Goal: Information Seeking & Learning: Learn about a topic

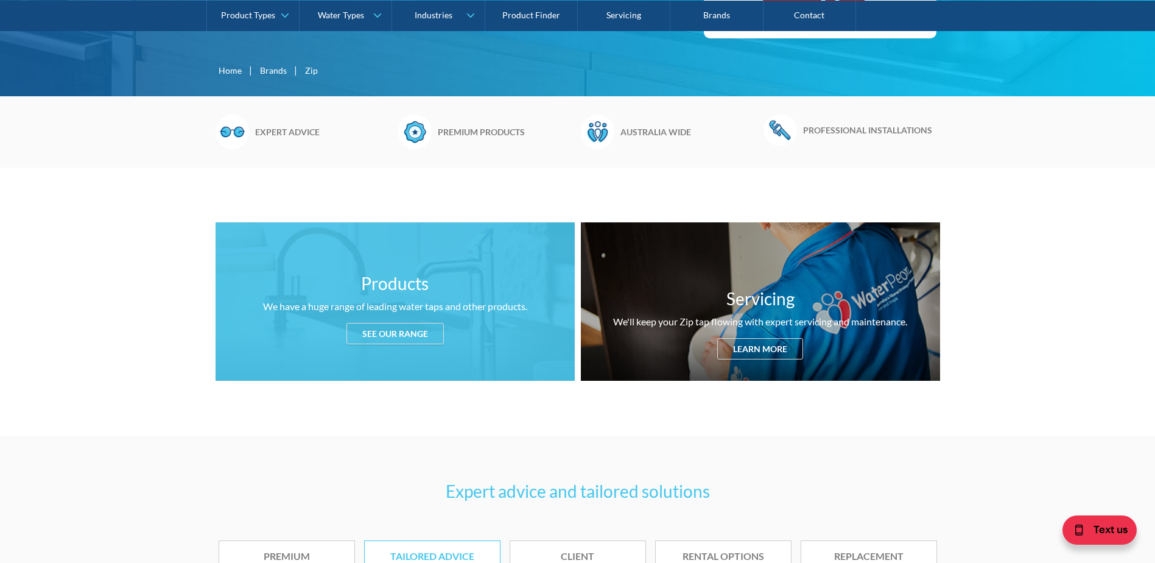
click at [372, 337] on div "See our range" at bounding box center [395, 333] width 97 height 21
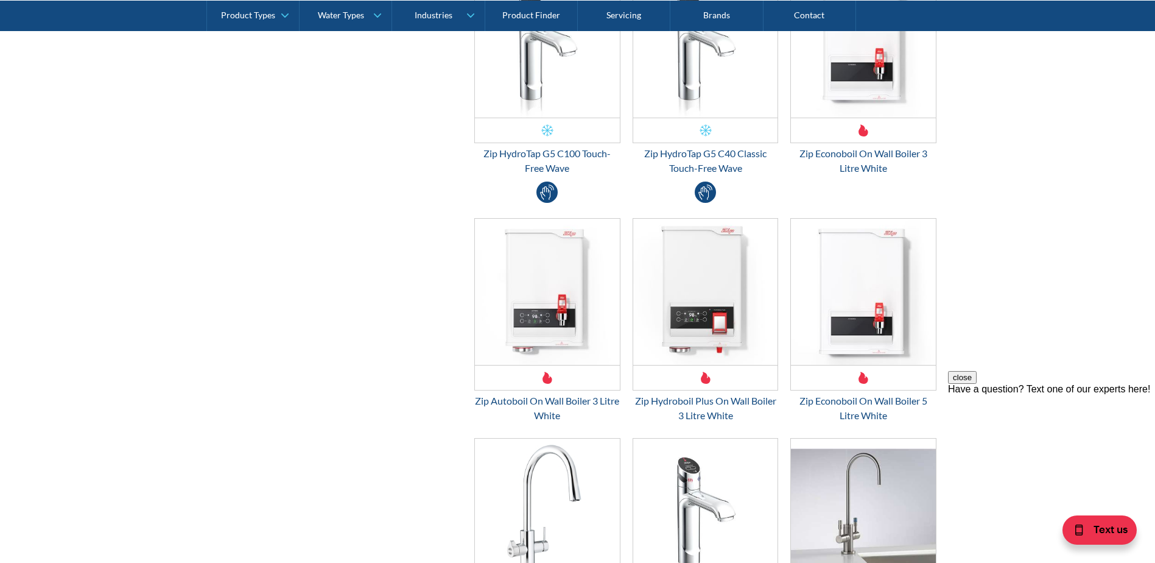
scroll to position [3317, 0]
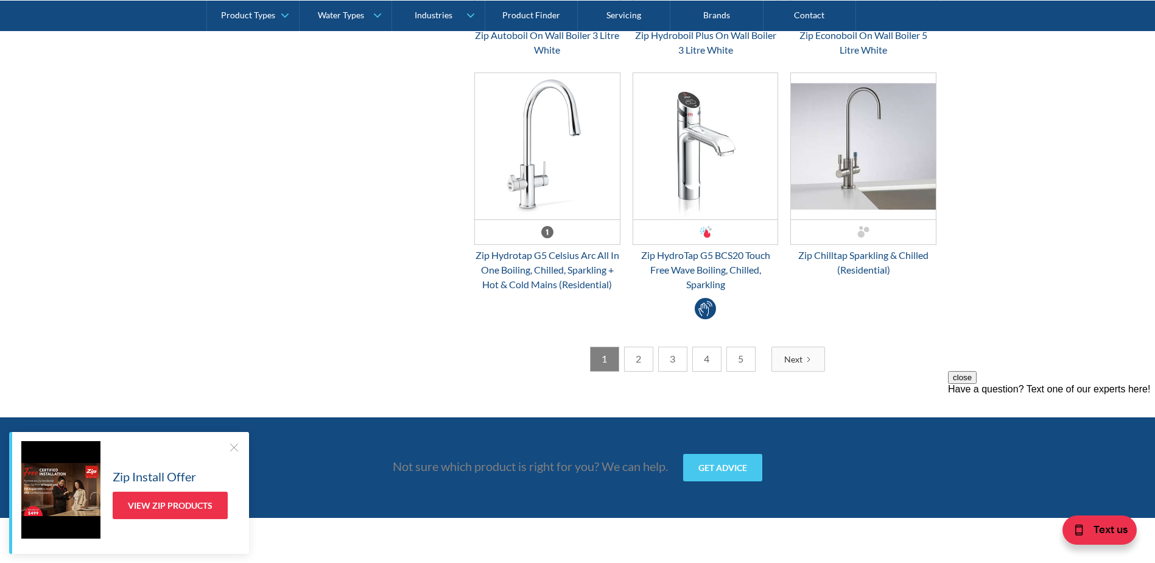
click at [638, 357] on link "2" at bounding box center [638, 359] width 29 height 25
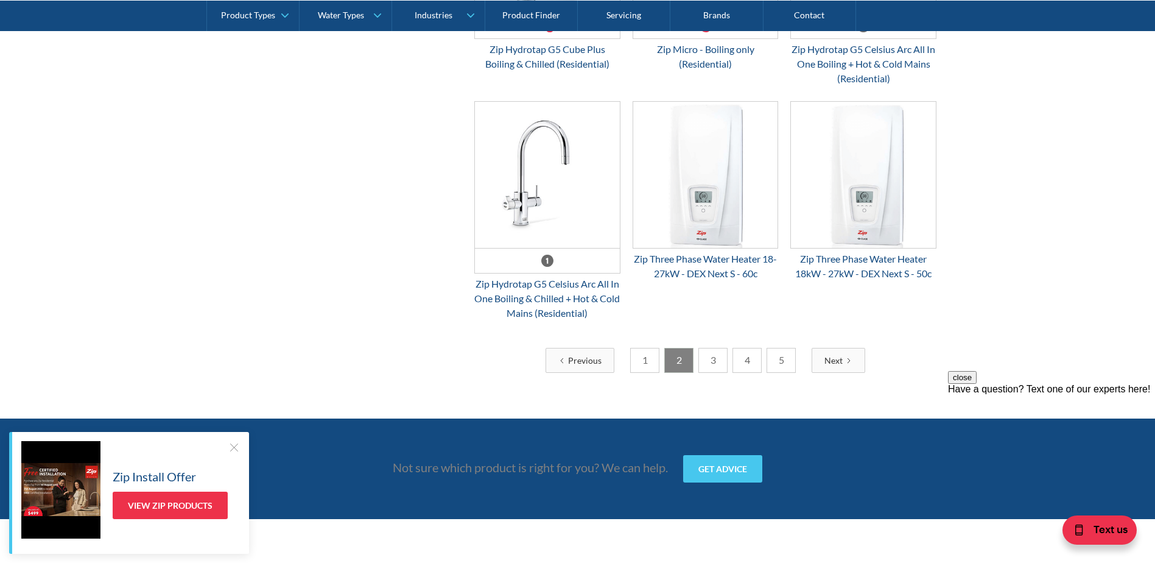
drag, startPoint x: 909, startPoint y: 303, endPoint x: 910, endPoint y: 283, distance: 20.1
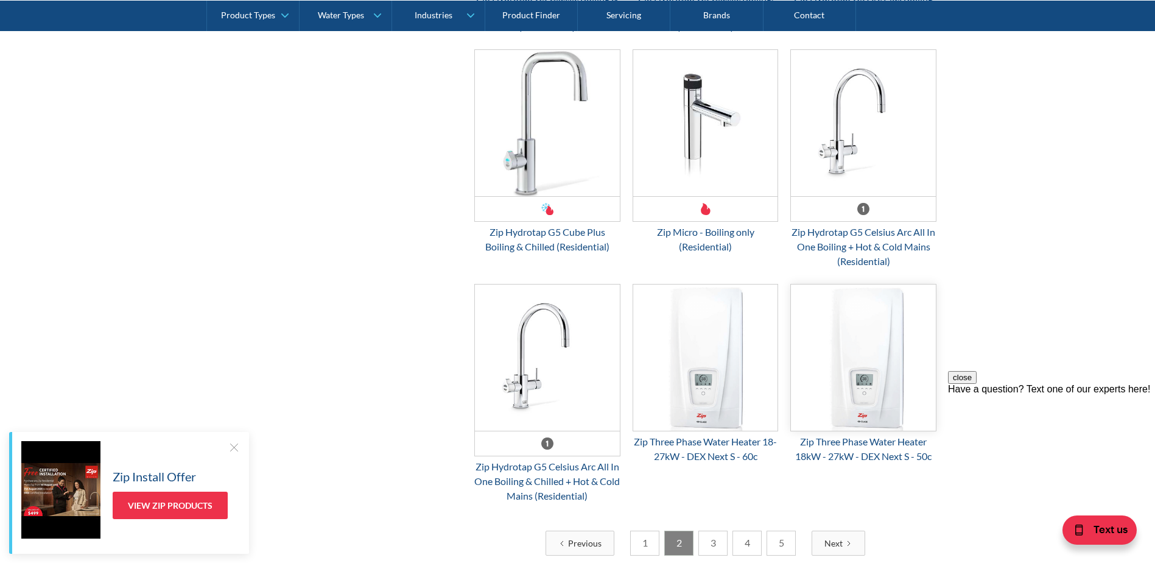
scroll to position [3135, 0]
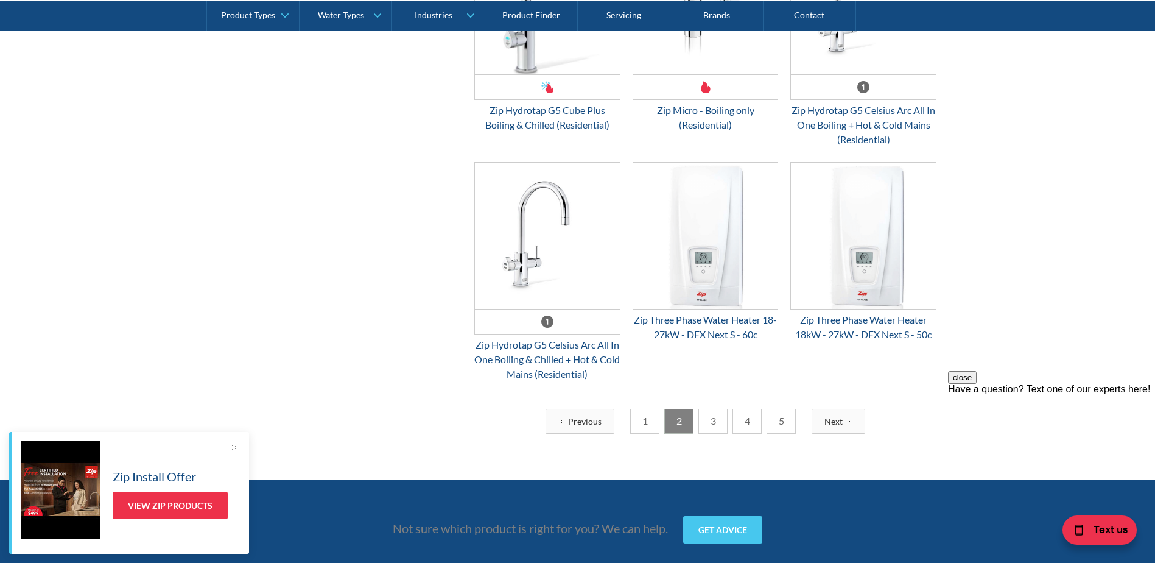
click at [711, 434] on link "3" at bounding box center [713, 421] width 29 height 25
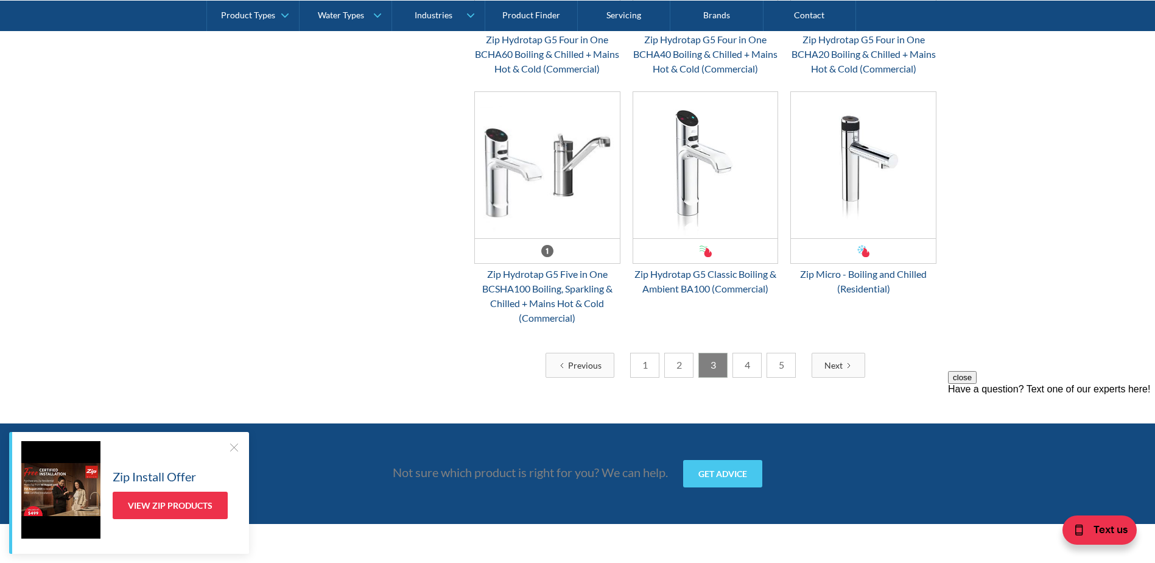
click at [750, 378] on link "4" at bounding box center [747, 365] width 29 height 25
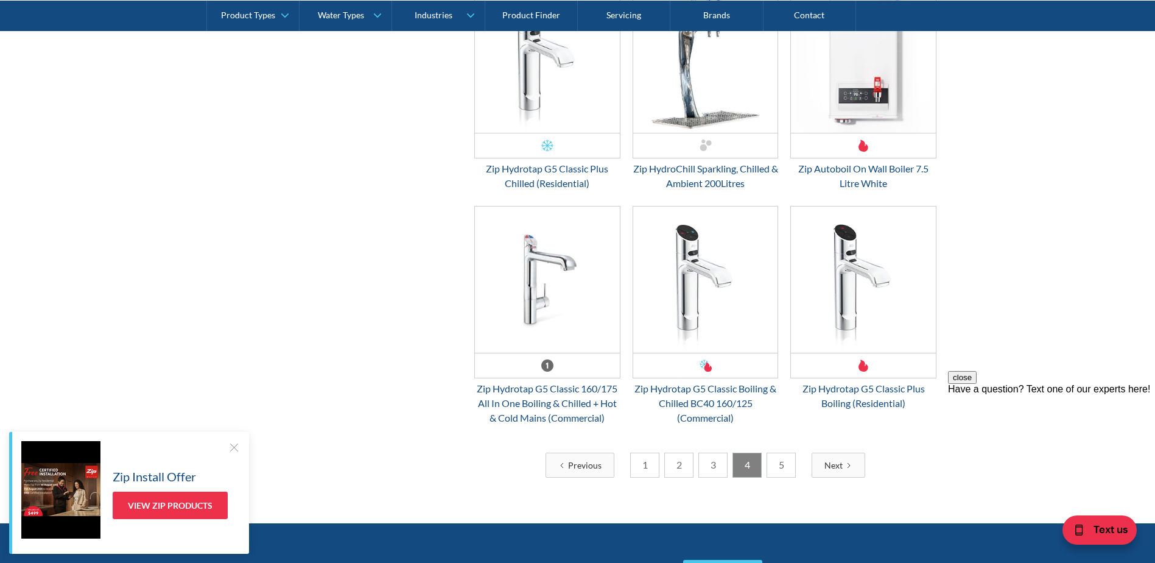
click at [773, 464] on link "5" at bounding box center [781, 464] width 29 height 25
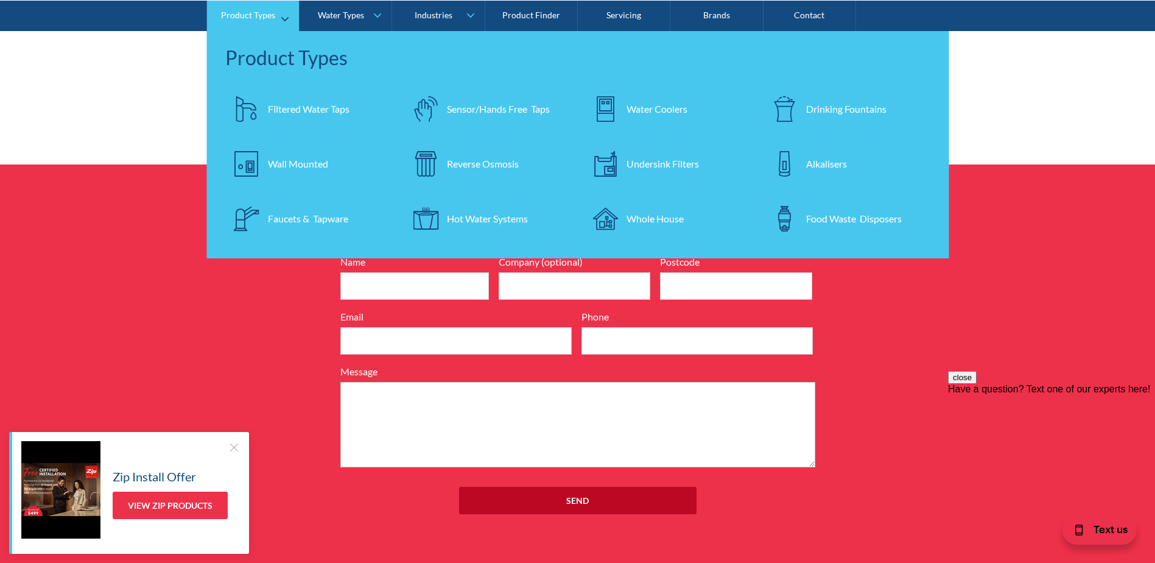
click at [473, 216] on div "Hot Water Systems" at bounding box center [487, 218] width 81 height 15
